Goal: Information Seeking & Learning: Learn about a topic

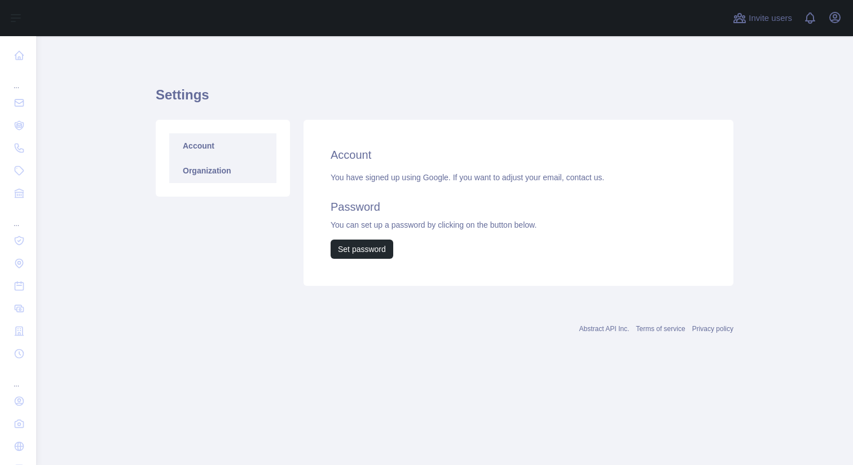
click at [226, 174] on link "Organization" at bounding box center [222, 170] width 107 height 25
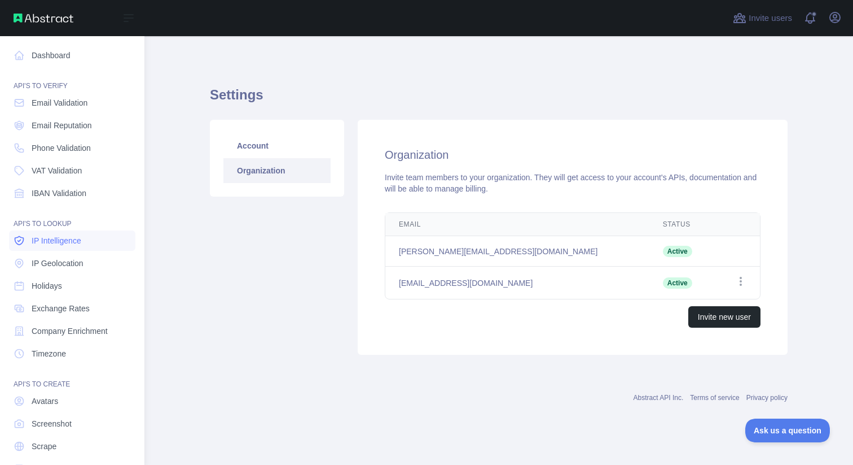
click at [63, 246] on span "IP Intelligence" at bounding box center [57, 240] width 50 height 11
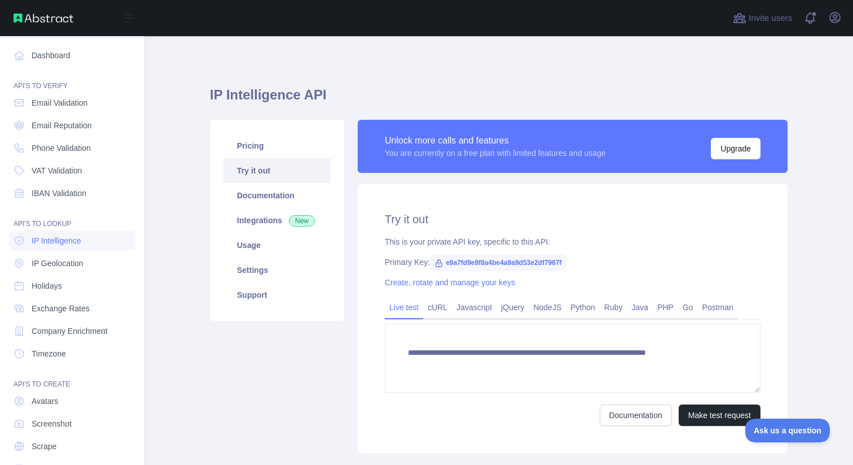
type textarea "**********"
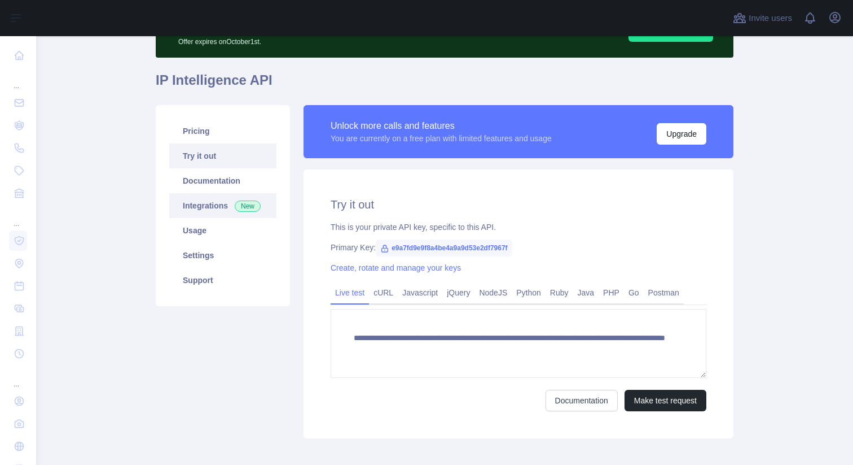
scroll to position [119, 0]
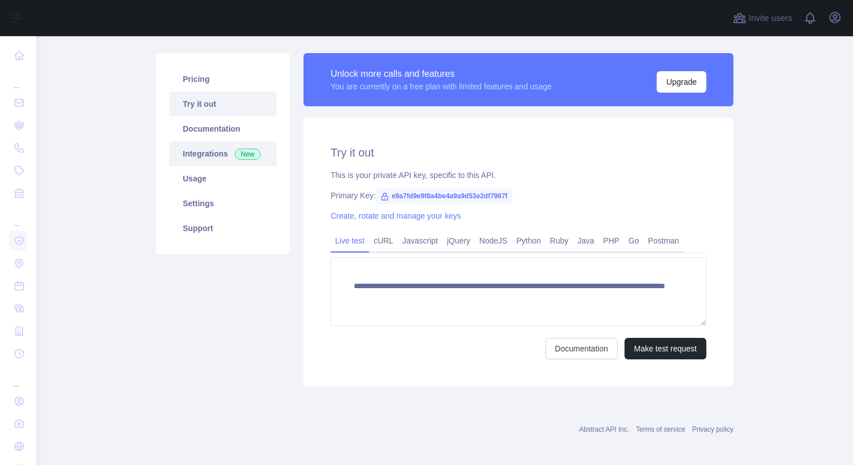
click at [218, 159] on link "Integrations New" at bounding box center [222, 153] width 107 height 25
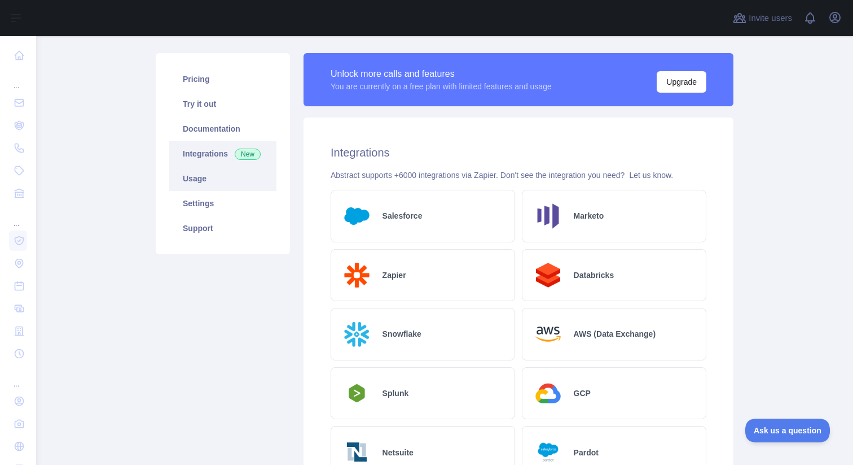
click at [207, 183] on link "Usage" at bounding box center [222, 178] width 107 height 25
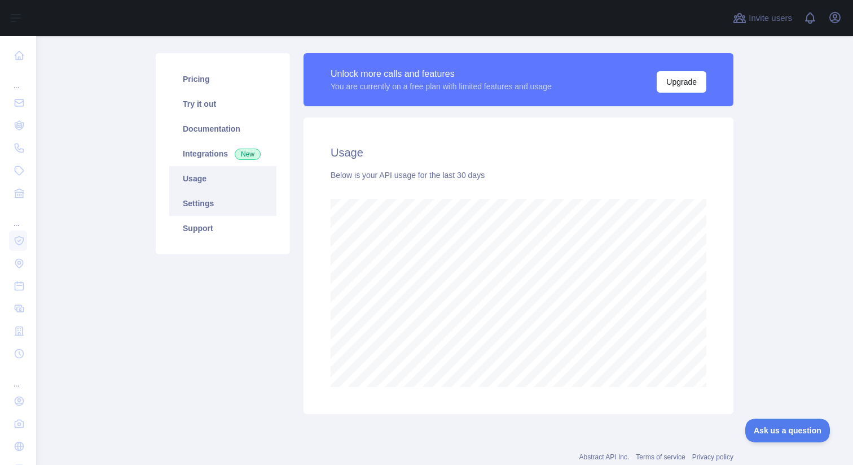
scroll to position [428, 817]
click at [208, 206] on link "Settings" at bounding box center [222, 203] width 107 height 25
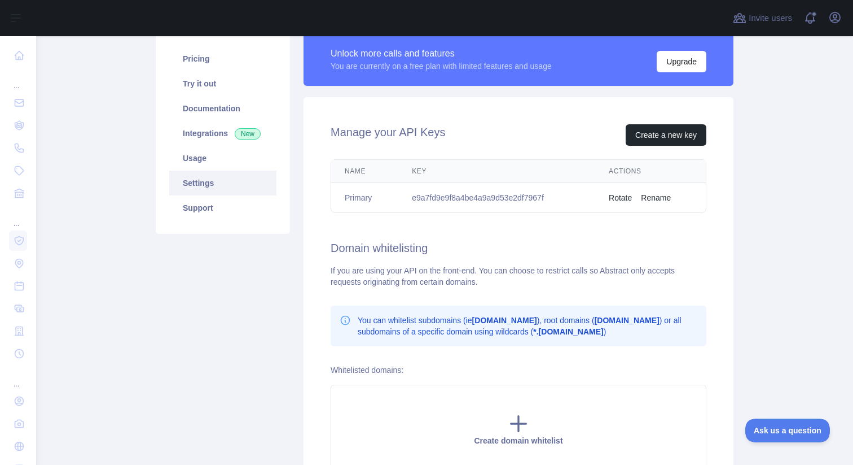
scroll to position [35, 0]
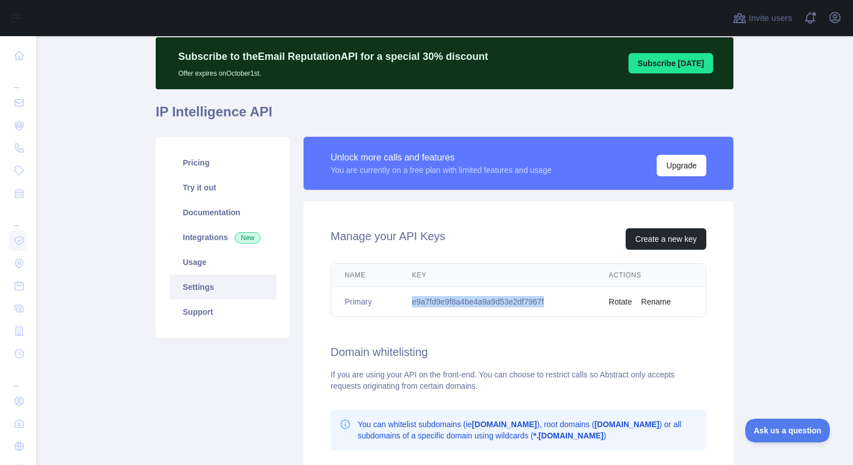
drag, startPoint x: 411, startPoint y: 300, endPoint x: 574, endPoint y: 297, distance: 162.6
click at [574, 297] on td "e9a7fd9e9f8a4be4a9a9d53e2df7967f" at bounding box center [496, 302] width 197 height 30
click at [543, 337] on div "Manage your API Keys Create a new key Name Key Actions Primary e9a7fd9e9f8a4be4…" at bounding box center [519, 403] width 430 height 404
click at [218, 312] on link "Support" at bounding box center [222, 311] width 107 height 25
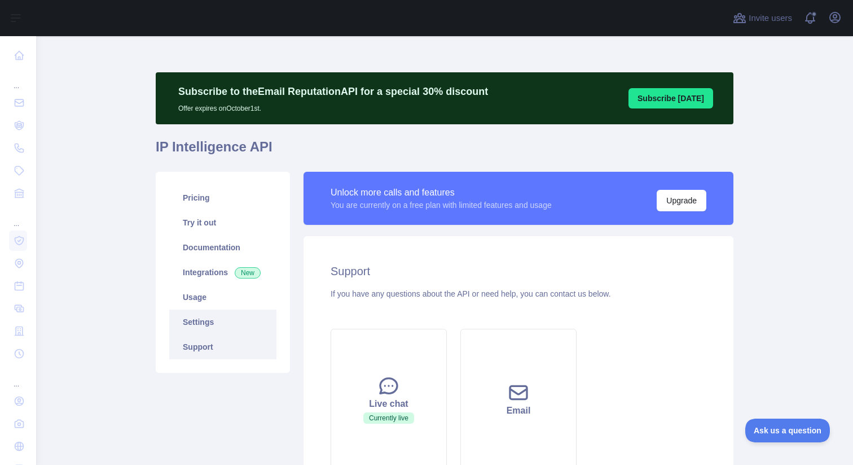
click at [240, 314] on link "Settings" at bounding box center [222, 321] width 107 height 25
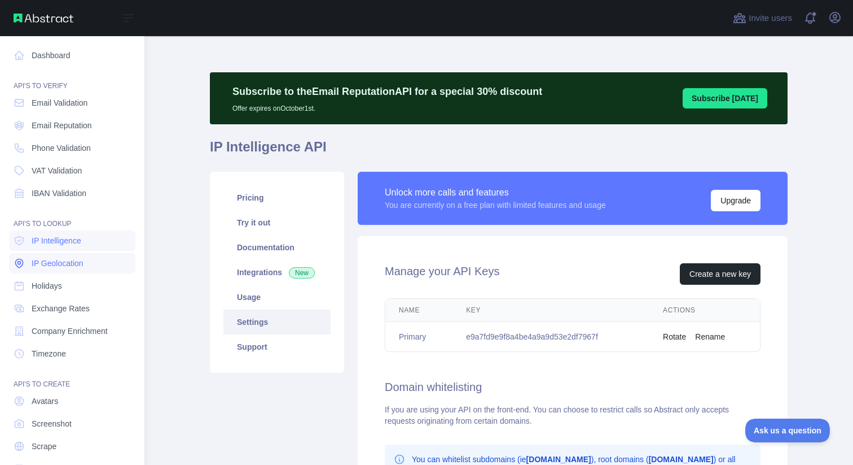
click at [43, 258] on span "IP Geolocation" at bounding box center [58, 262] width 52 height 11
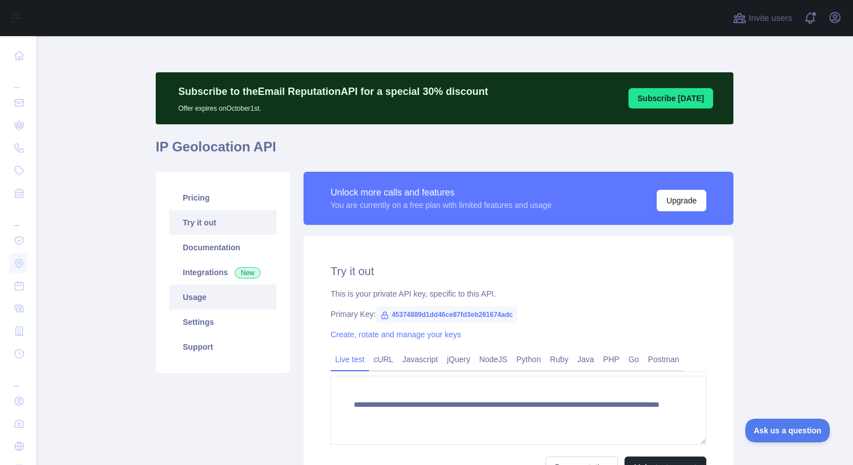
click at [201, 302] on link "Usage" at bounding box center [222, 296] width 107 height 25
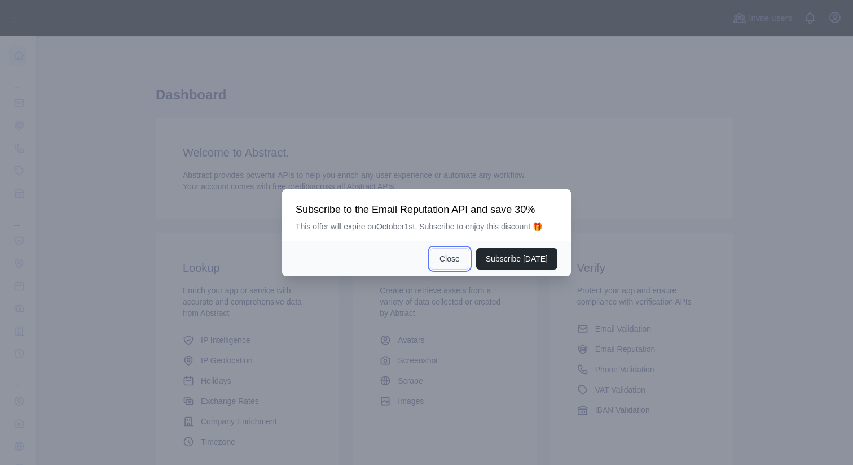
click at [446, 256] on button "Close" at bounding box center [450, 258] width 40 height 21
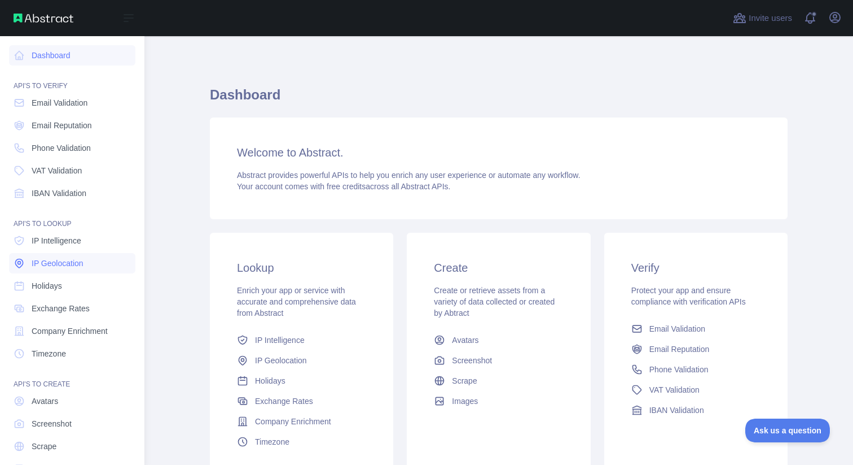
click at [49, 259] on span "IP Geolocation" at bounding box center [58, 262] width 52 height 11
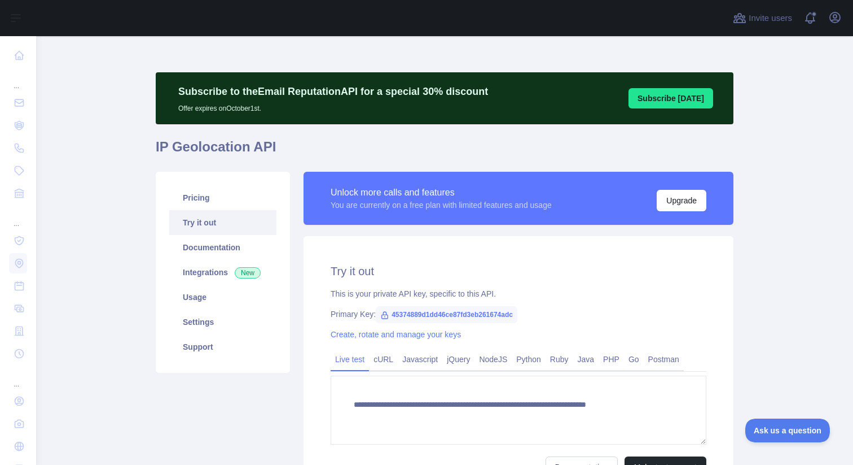
type textarea "**********"
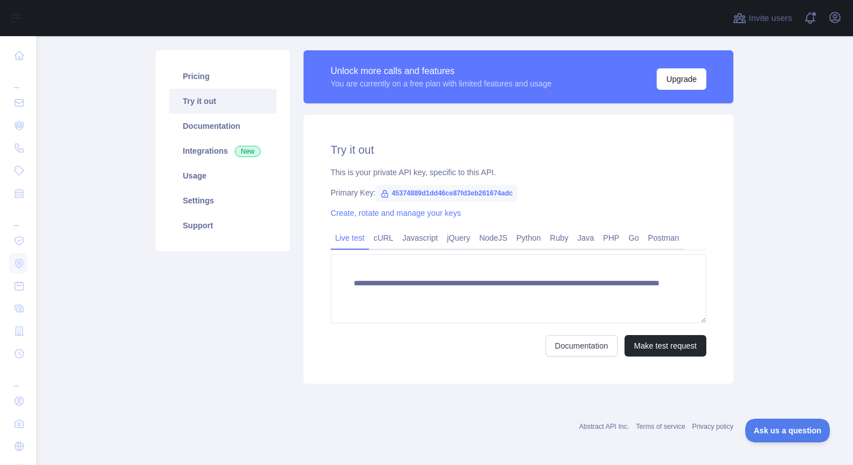
scroll to position [124, 0]
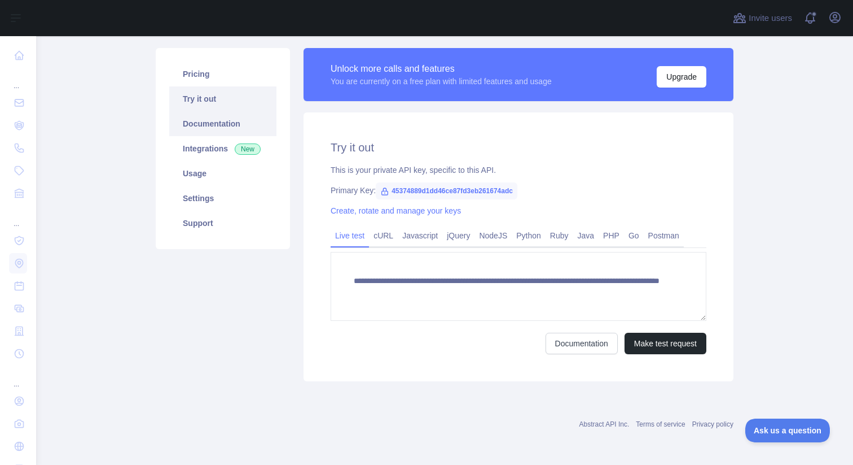
click at [226, 128] on link "Documentation" at bounding box center [222, 123] width 107 height 25
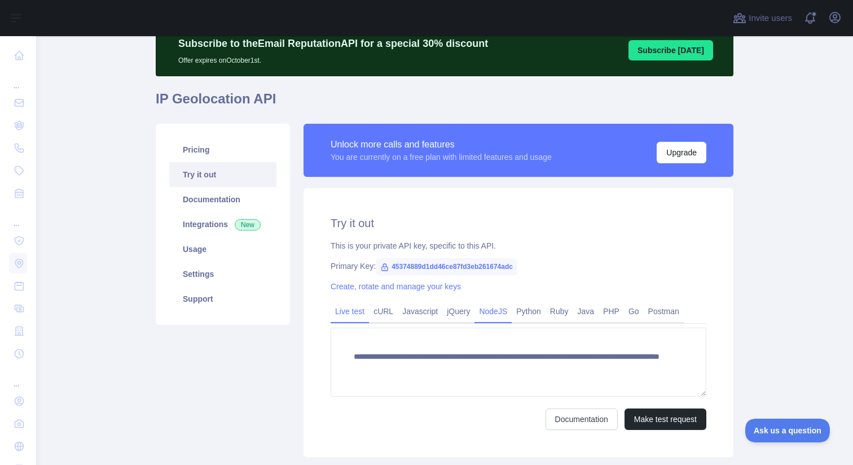
scroll to position [0, 0]
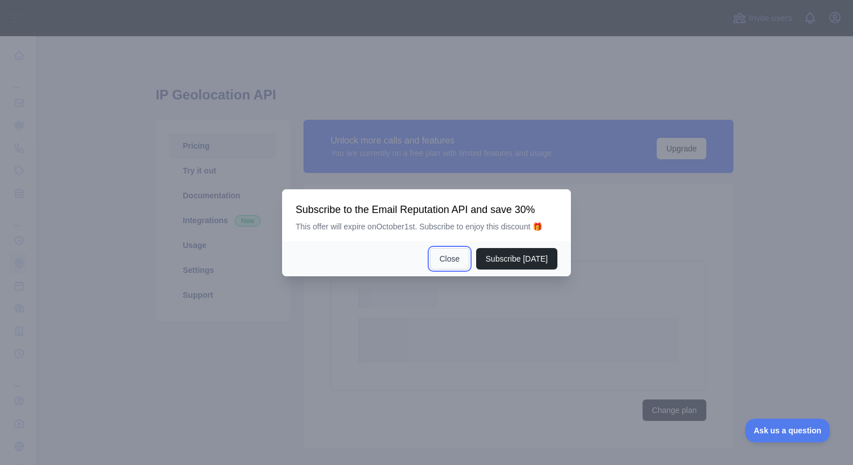
click at [453, 260] on button "Close" at bounding box center [450, 258] width 40 height 21
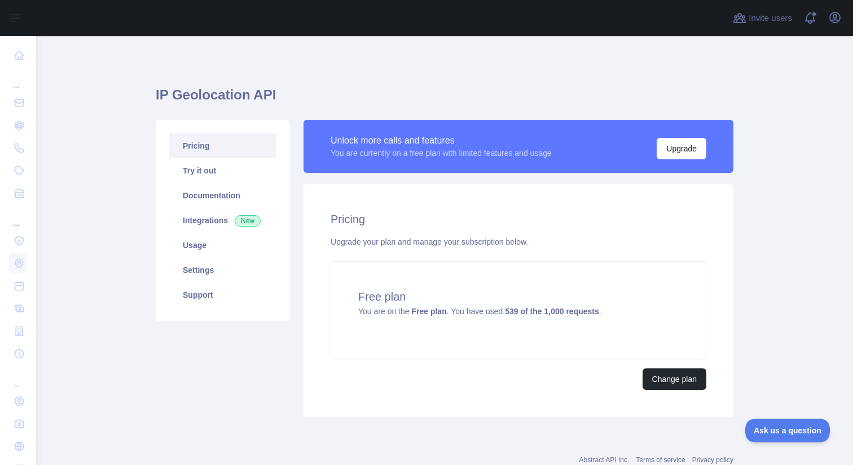
scroll to position [36, 0]
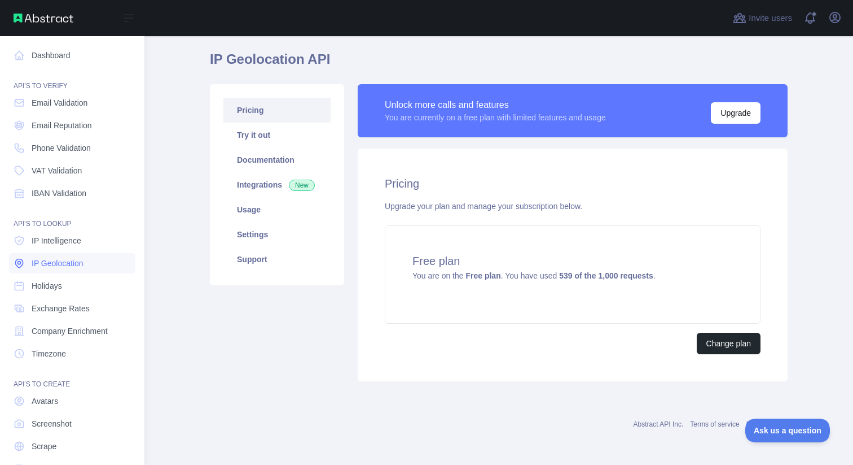
click at [51, 261] on span "IP Geolocation" at bounding box center [58, 262] width 52 height 11
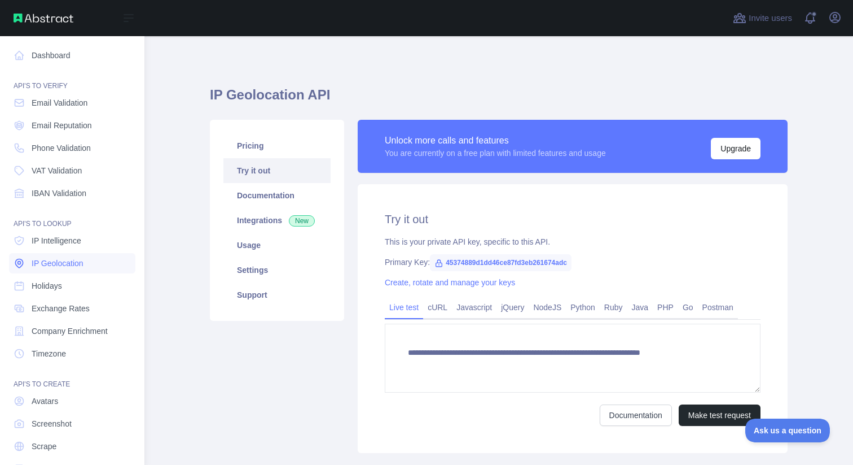
type textarea "**********"
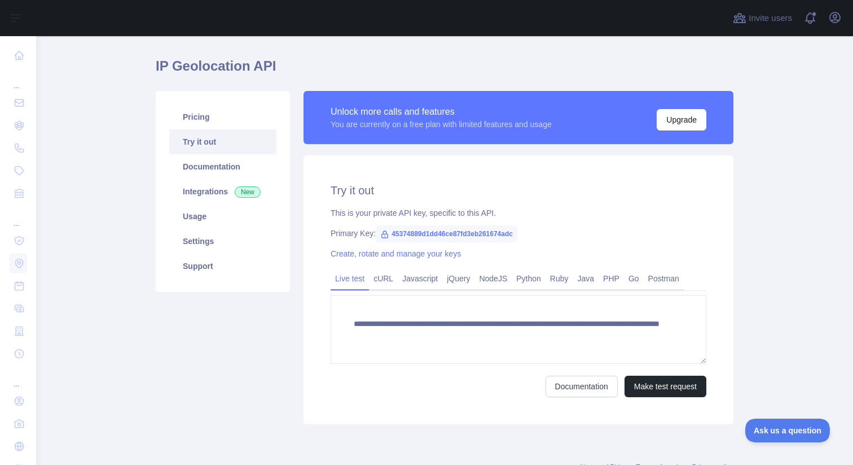
scroll to position [30, 0]
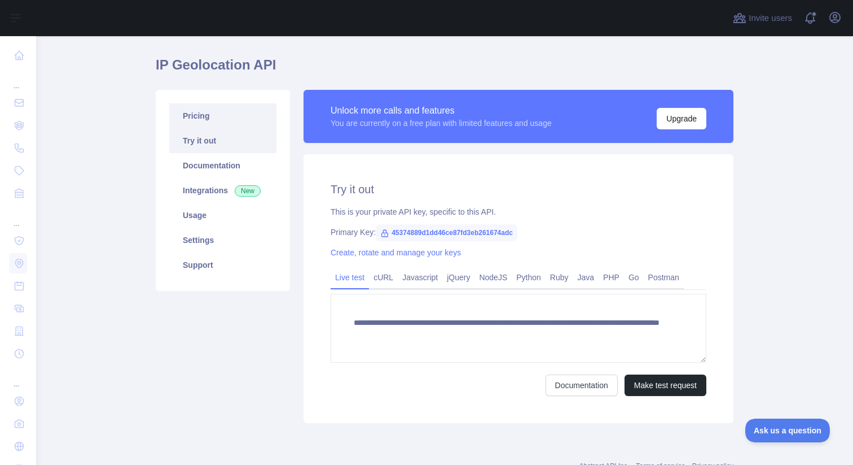
click at [200, 112] on link "Pricing" at bounding box center [222, 115] width 107 height 25
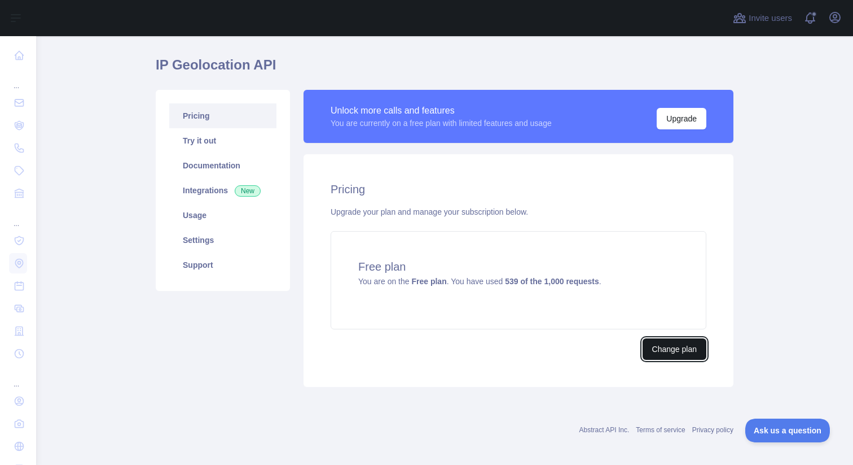
click at [670, 345] on button "Change plan" at bounding box center [675, 348] width 64 height 21
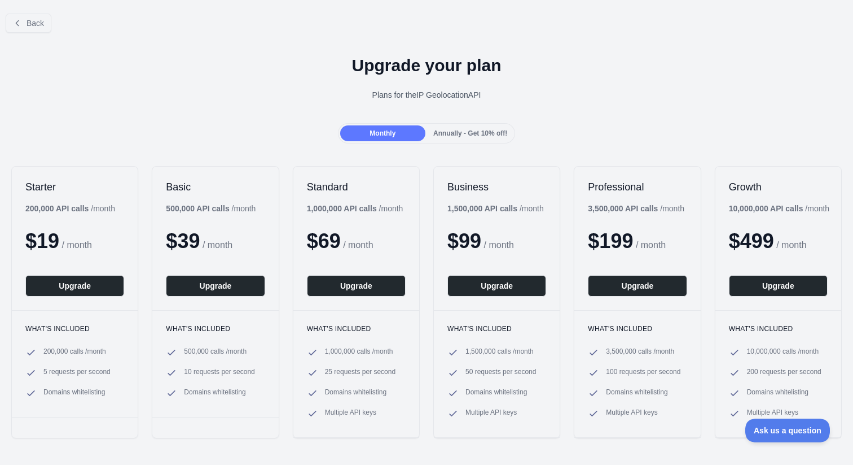
scroll to position [100, 0]
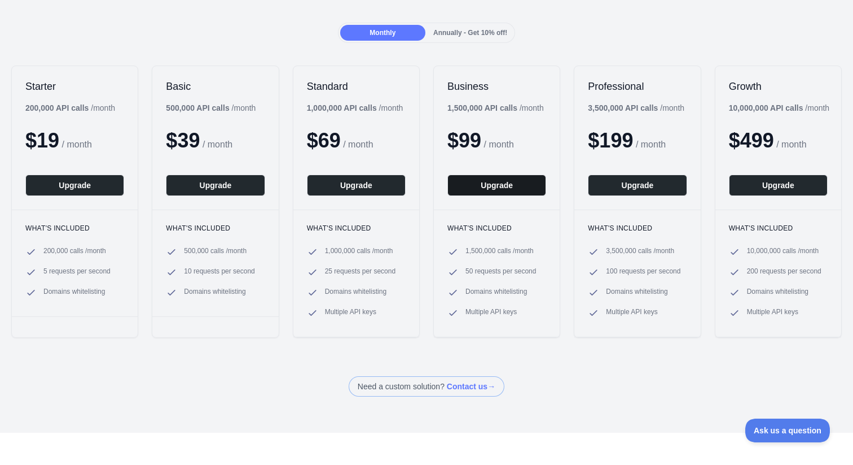
click at [520, 184] on button "Upgrade" at bounding box center [497, 184] width 99 height 21
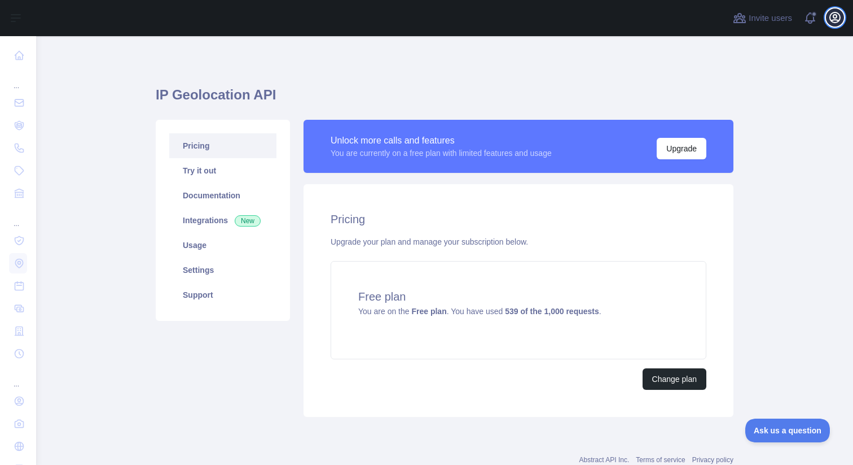
click at [836, 20] on icon "button" at bounding box center [836, 18] width 14 height 14
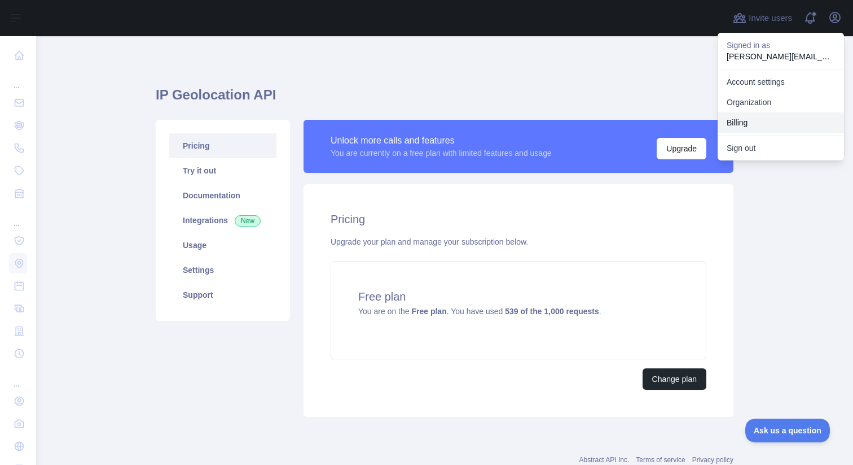
click at [754, 117] on button "Billing" at bounding box center [781, 122] width 126 height 20
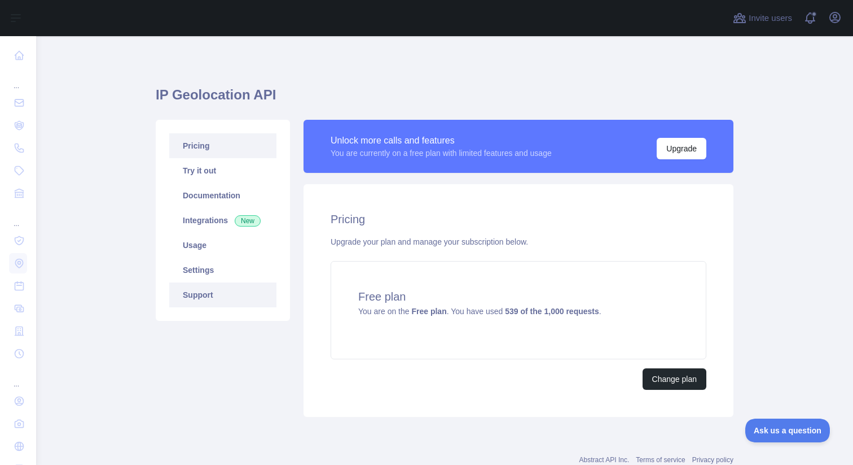
click at [194, 296] on link "Support" at bounding box center [222, 294] width 107 height 25
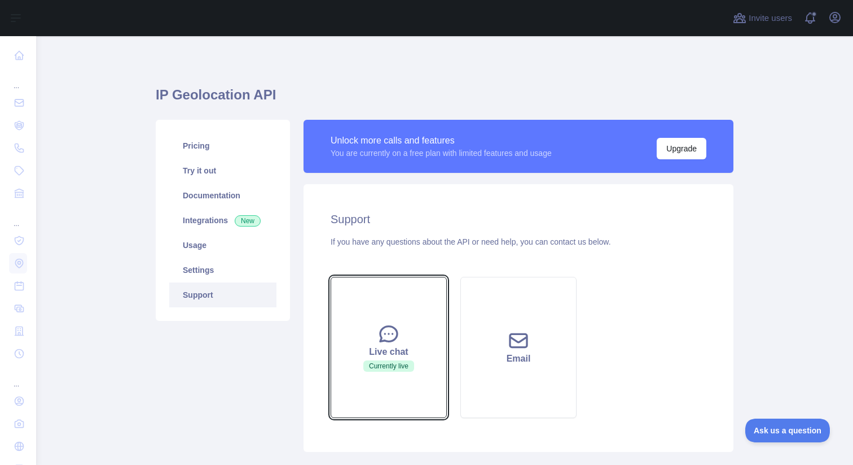
click at [399, 342] on icon at bounding box center [389, 333] width 23 height 23
click at [381, 340] on icon at bounding box center [388, 333] width 17 height 15
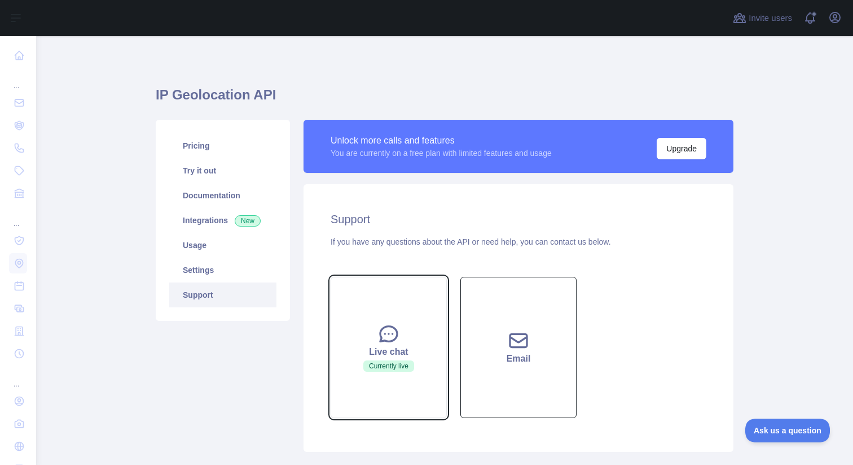
scroll to position [71, 0]
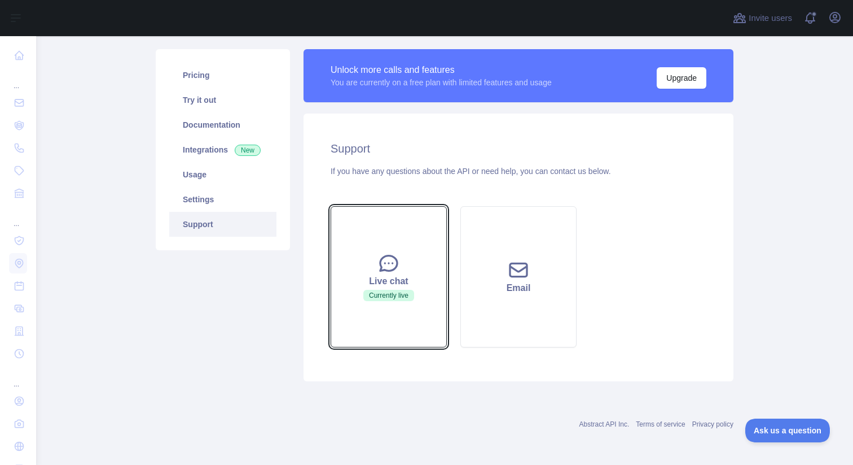
click at [387, 286] on div "Live chat" at bounding box center [389, 281] width 88 height 14
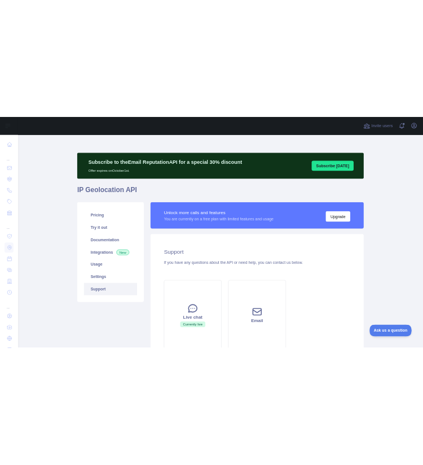
scroll to position [122, 0]
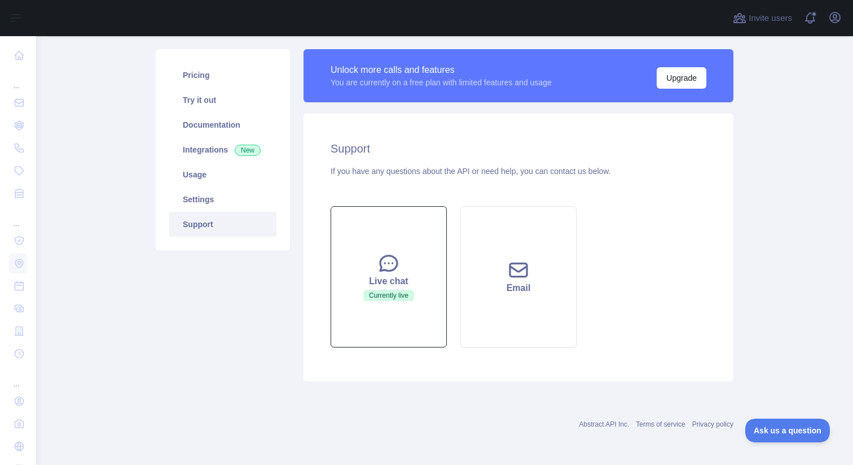
click at [389, 263] on icon at bounding box center [388, 263] width 17 height 15
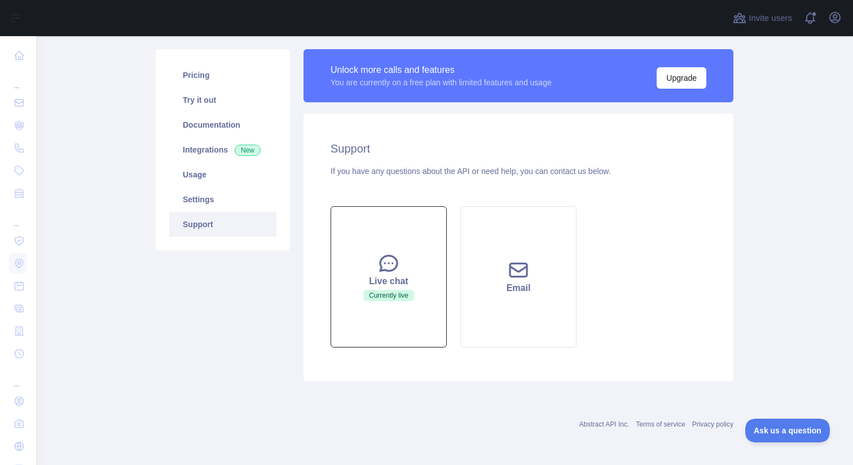
click at [389, 263] on icon at bounding box center [388, 263] width 17 height 15
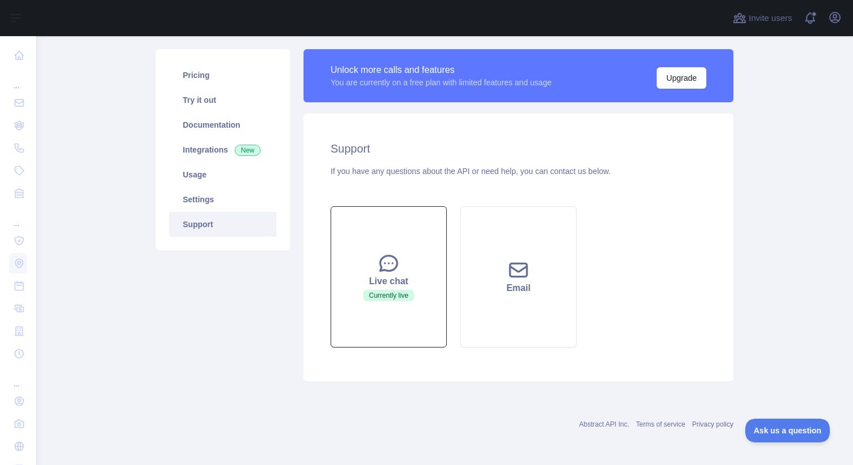
click at [389, 263] on icon at bounding box center [388, 263] width 17 height 15
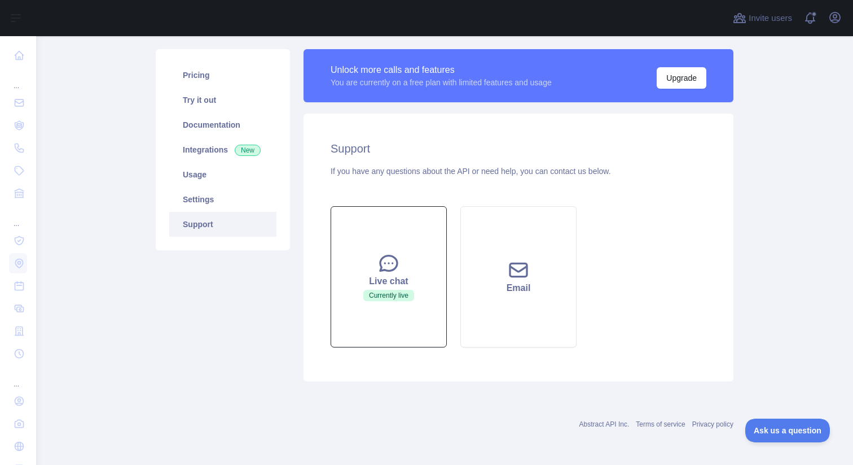
click at [394, 288] on button "Live chat Currently live" at bounding box center [389, 276] width 116 height 141
click at [417, 283] on div "Live chat" at bounding box center [389, 281] width 88 height 14
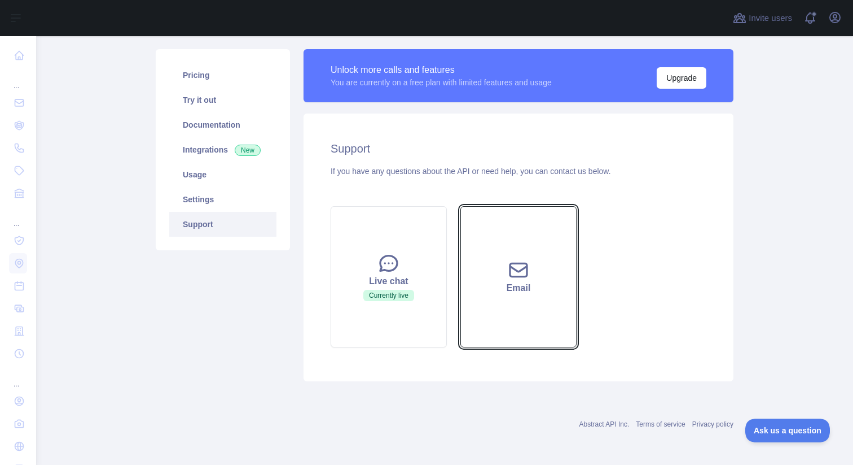
click at [519, 279] on icon at bounding box center [518, 270] width 23 height 23
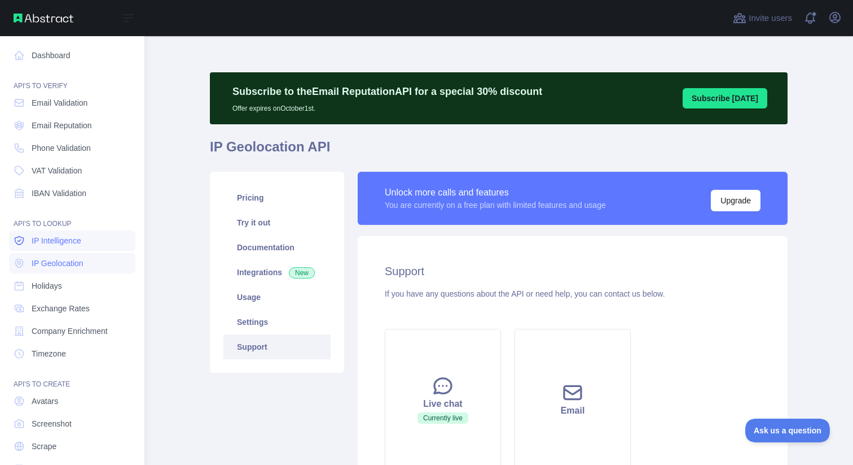
click at [33, 247] on link "IP Intelligence" at bounding box center [72, 240] width 126 height 20
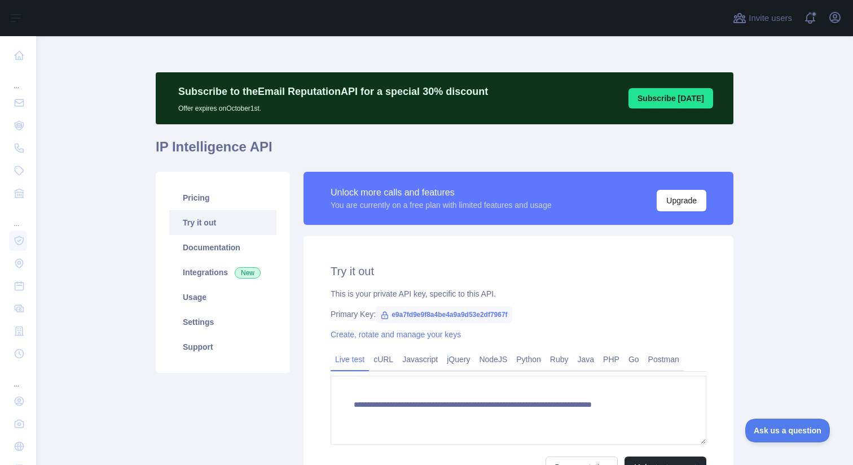
type textarea "**********"
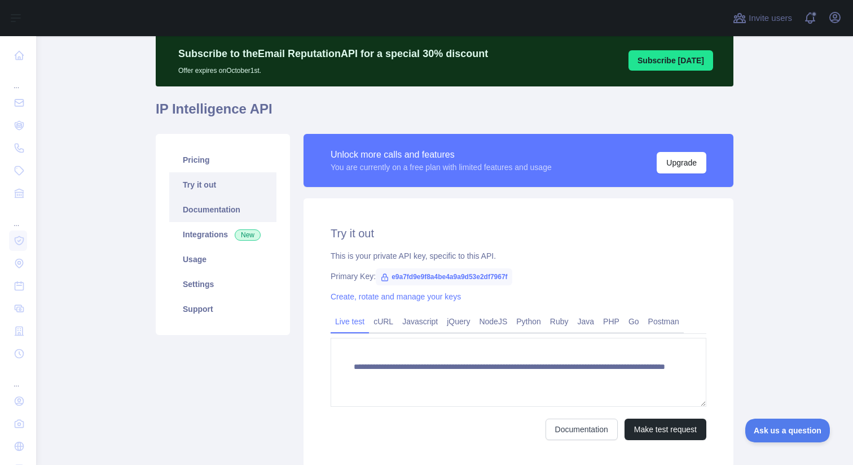
click at [215, 207] on link "Documentation" at bounding box center [222, 209] width 107 height 25
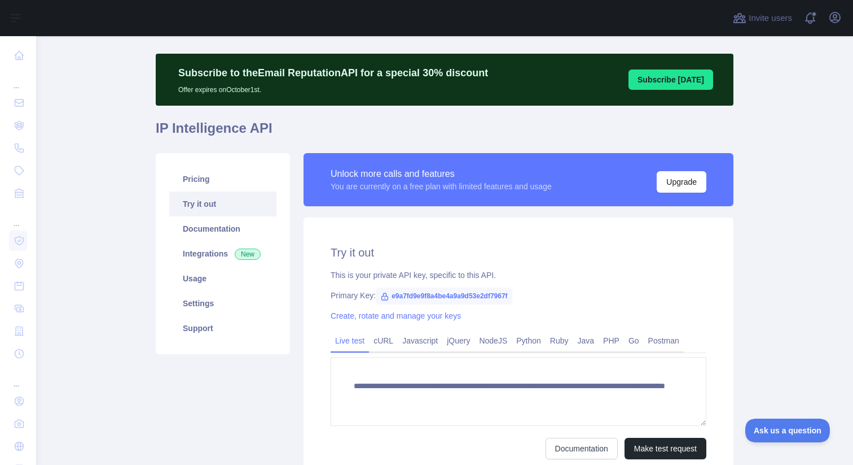
scroll to position [7, 0]
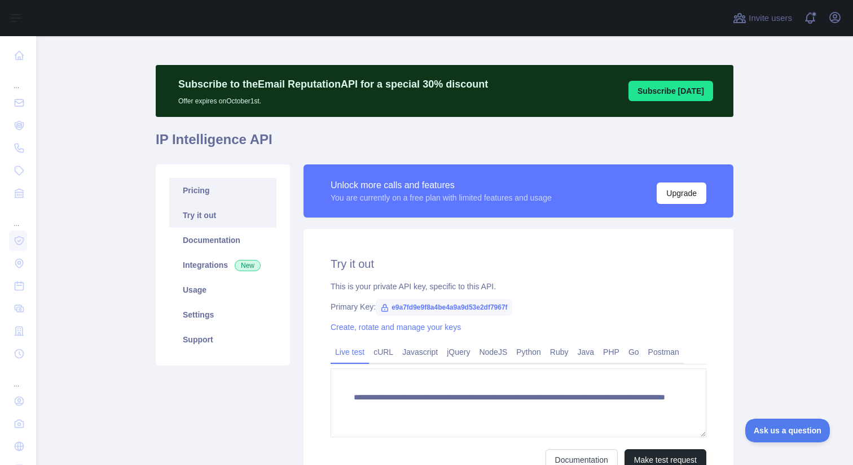
click at [231, 196] on link "Pricing" at bounding box center [222, 190] width 107 height 25
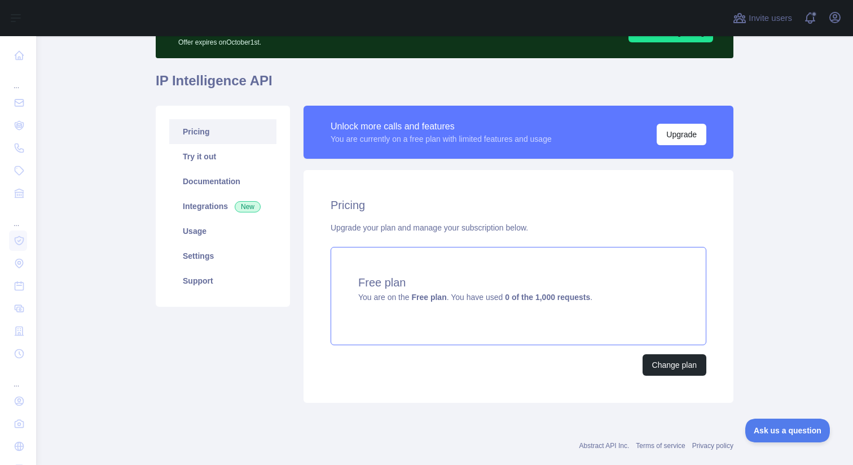
scroll to position [86, 0]
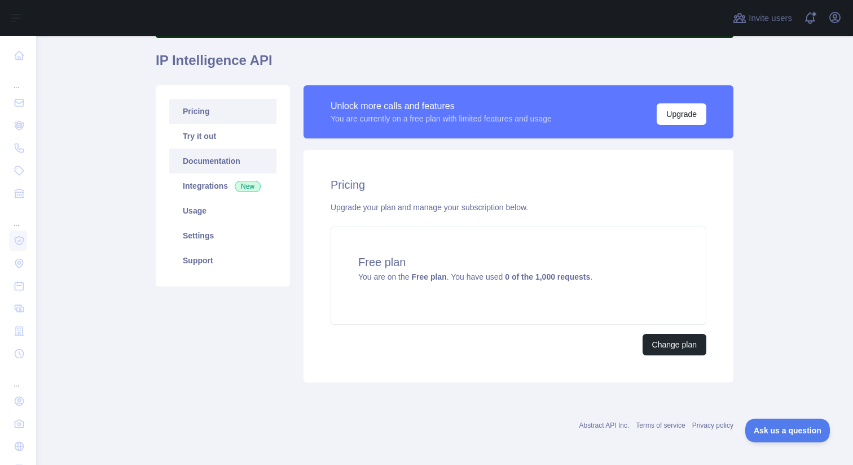
click at [216, 159] on link "Documentation" at bounding box center [222, 160] width 107 height 25
click at [229, 188] on link "Integrations New" at bounding box center [222, 185] width 107 height 25
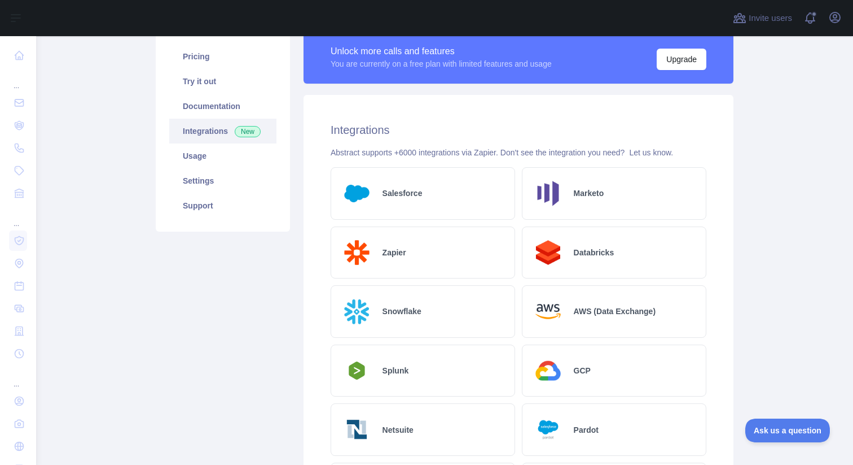
scroll to position [150, 0]
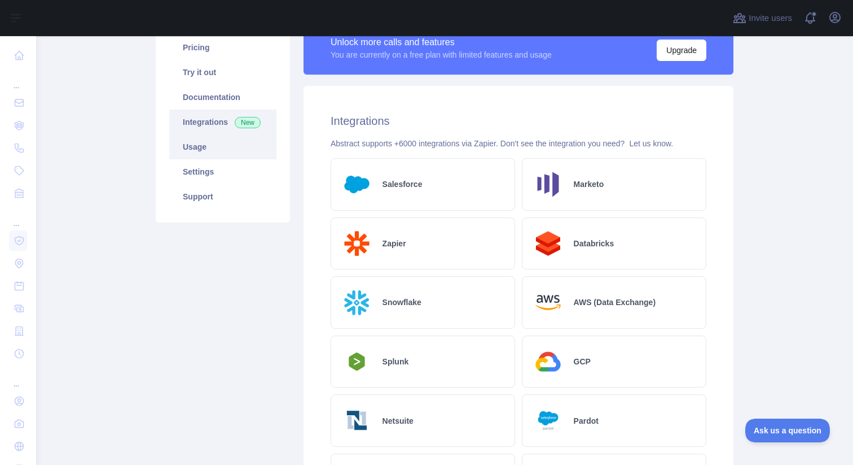
click at [238, 149] on link "Usage" at bounding box center [222, 146] width 107 height 25
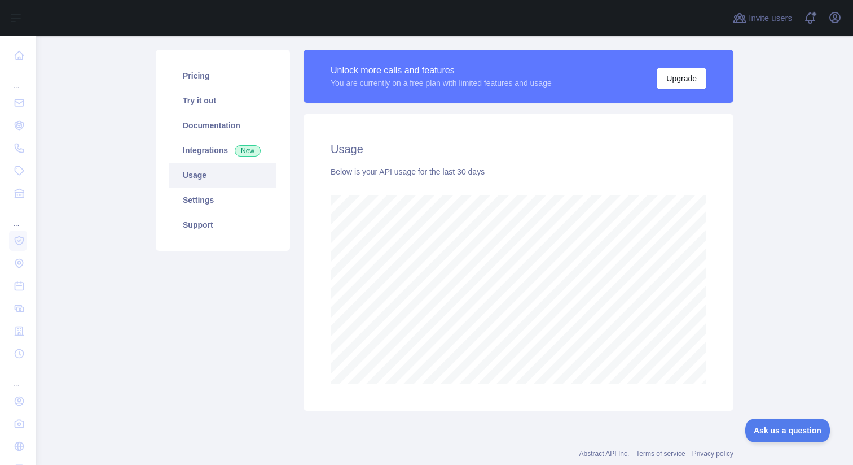
scroll to position [110, 0]
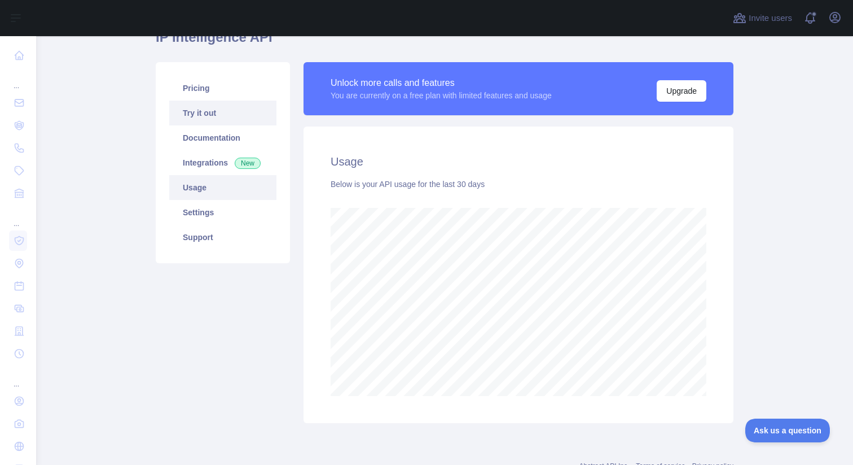
click at [214, 106] on link "Try it out" at bounding box center [222, 112] width 107 height 25
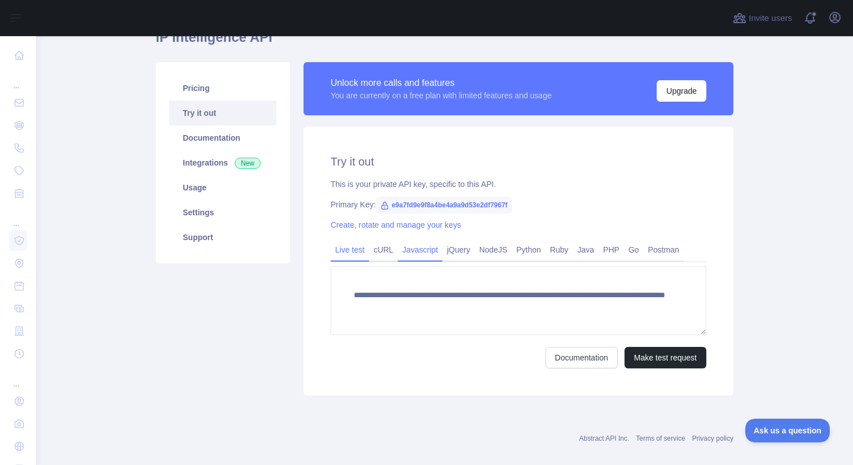
click at [418, 251] on link "Javascript" at bounding box center [420, 249] width 45 height 18
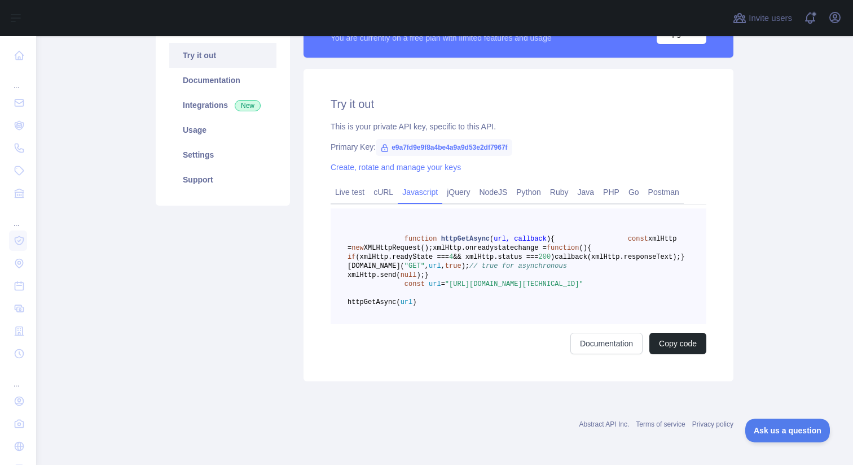
scroll to position [186, 0]
click at [671, 354] on button "Copy code" at bounding box center [678, 342] width 57 height 21
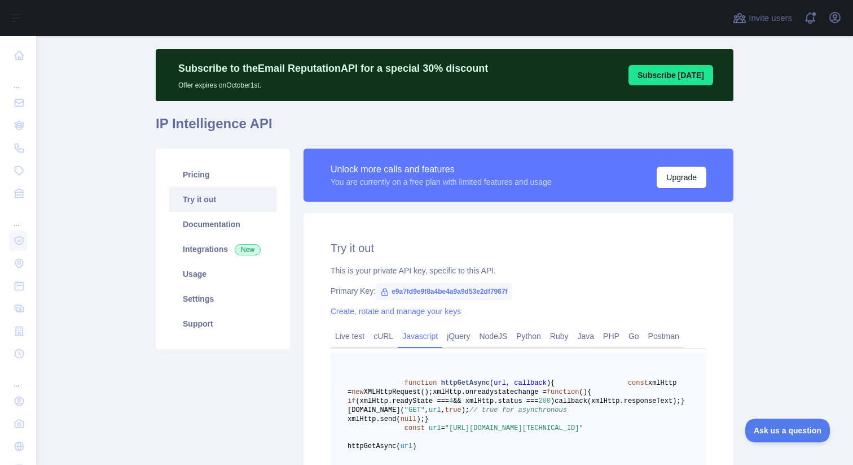
scroll to position [0, 0]
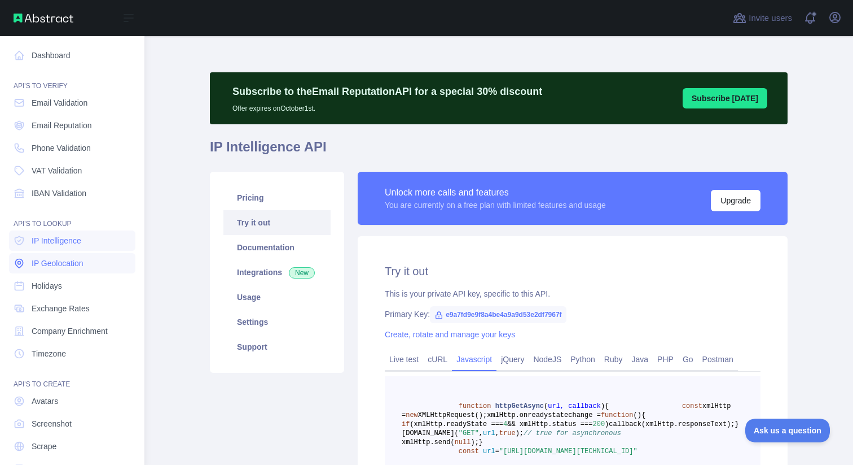
click at [57, 261] on span "IP Geolocation" at bounding box center [58, 262] width 52 height 11
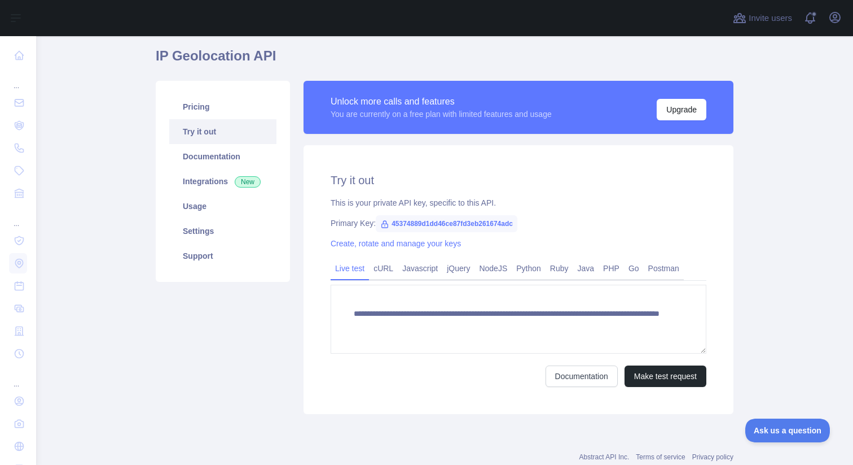
scroll to position [82, 0]
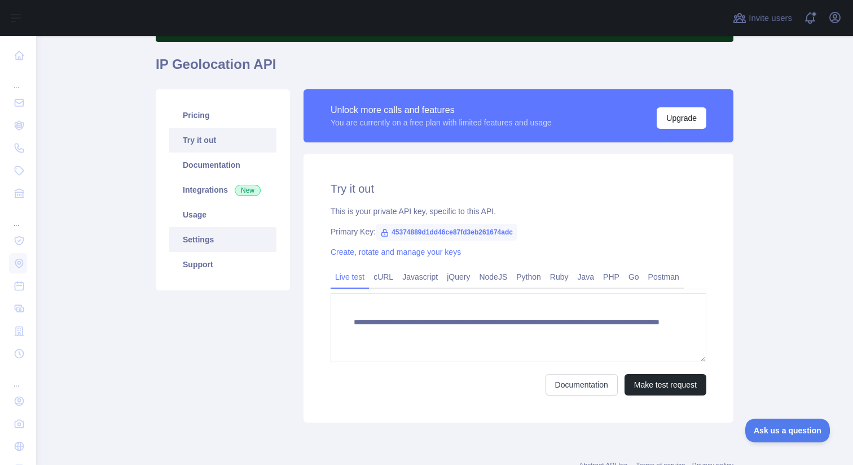
click at [215, 244] on link "Settings" at bounding box center [222, 239] width 107 height 25
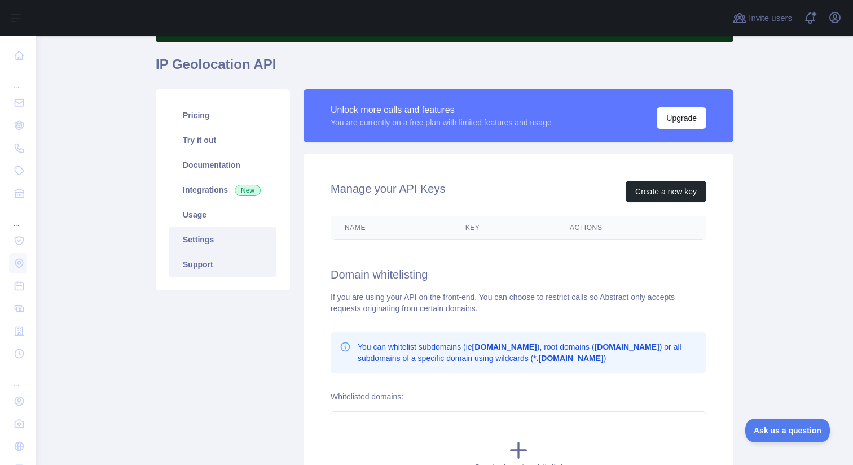
click at [213, 265] on link "Support" at bounding box center [222, 264] width 107 height 25
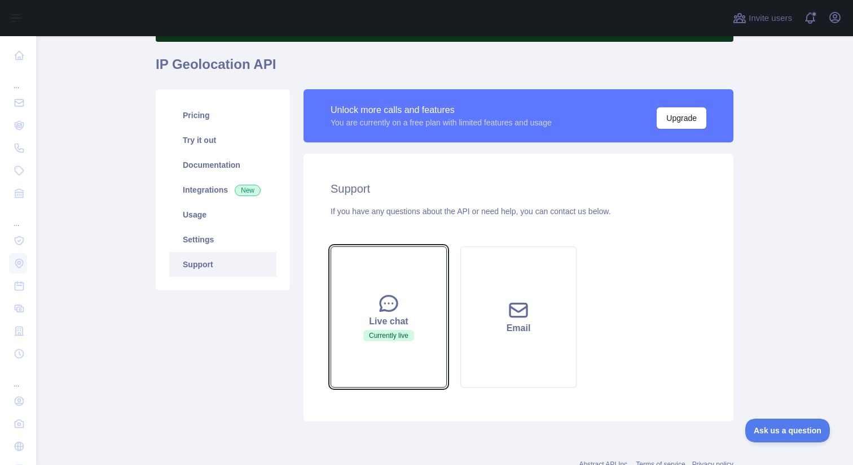
click at [420, 310] on button "Live chat Currently live" at bounding box center [389, 316] width 116 height 141
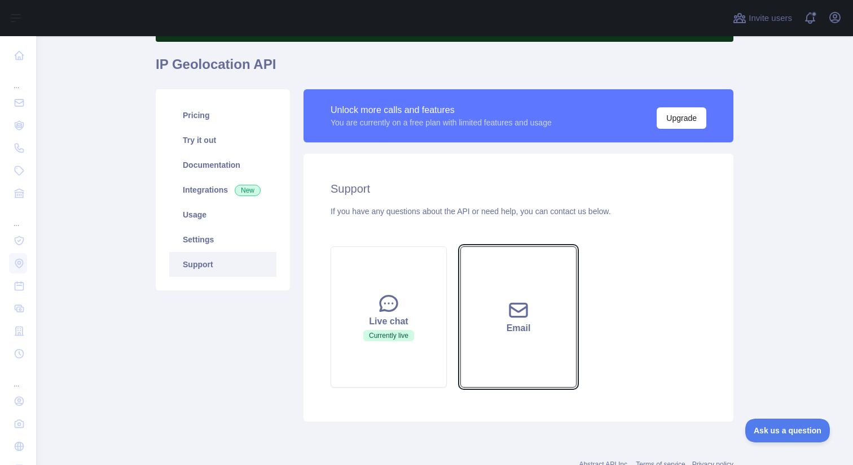
click at [515, 310] on icon at bounding box center [518, 309] width 17 height 13
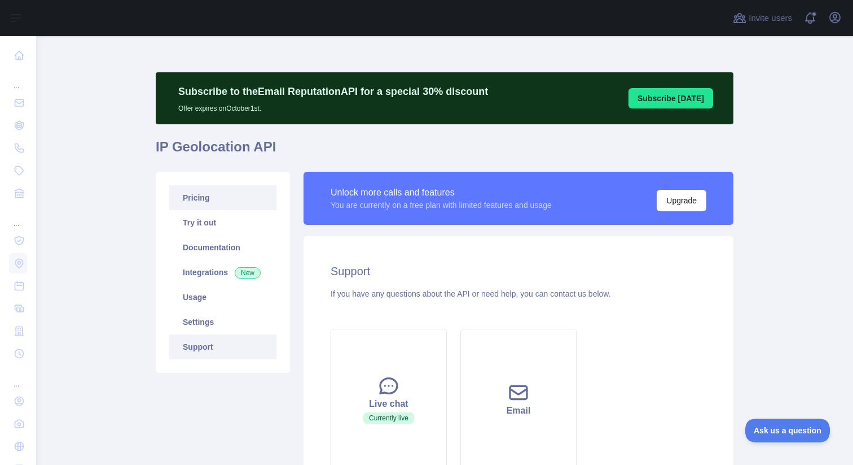
click at [232, 195] on link "Pricing" at bounding box center [222, 197] width 107 height 25
